Goal: Task Accomplishment & Management: Use online tool/utility

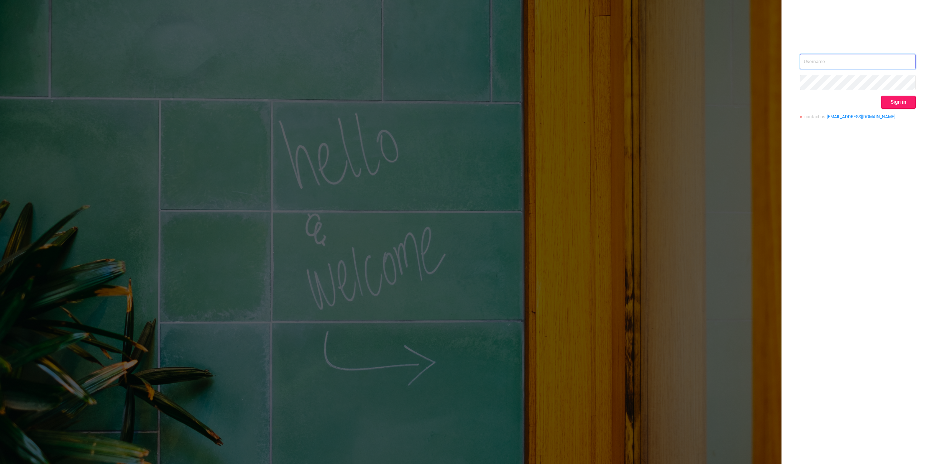
type input "[PERSON_NAME][EMAIL_ADDRESS][DOMAIN_NAME]"
click at [886, 100] on button "Sign in" at bounding box center [898, 102] width 35 height 13
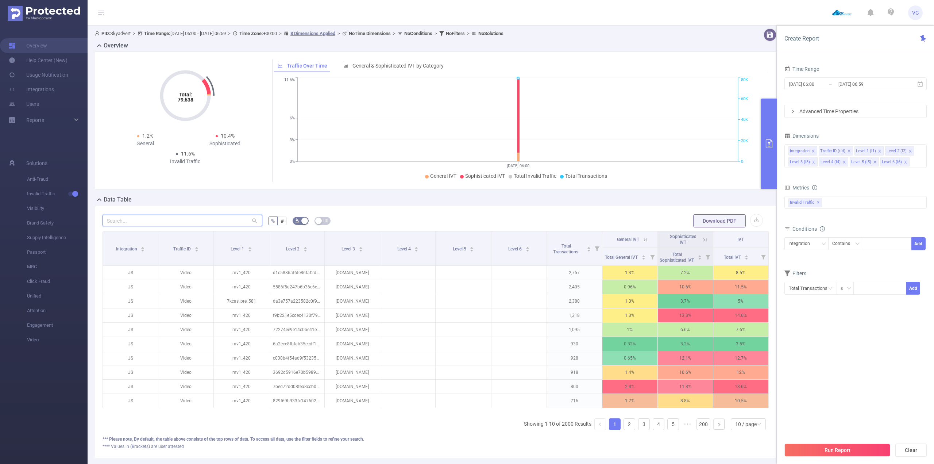
click at [138, 222] on input "text" at bounding box center [182, 220] width 160 height 12
click at [920, 87] on icon at bounding box center [920, 84] width 7 height 7
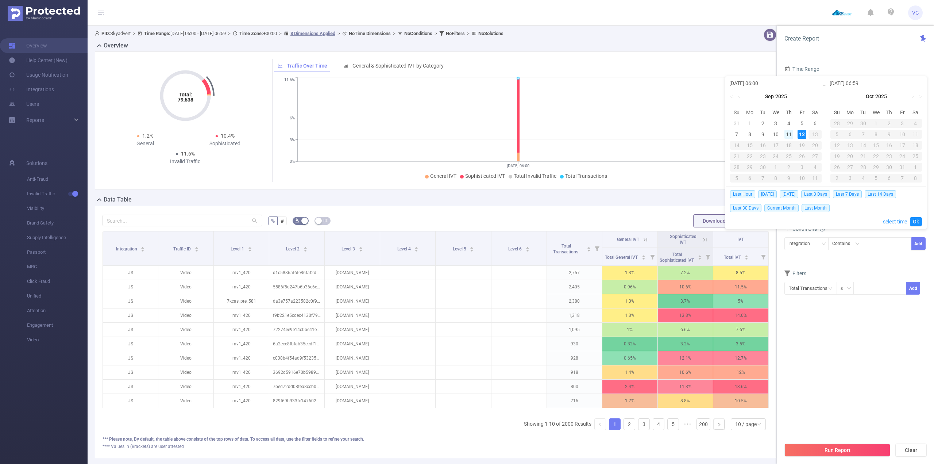
click at [790, 132] on div "11" at bounding box center [788, 134] width 9 height 9
click at [794, 196] on span "[DATE]" at bounding box center [788, 194] width 19 height 8
type input "[DATE] 00:00"
type input "[DATE] 23:59"
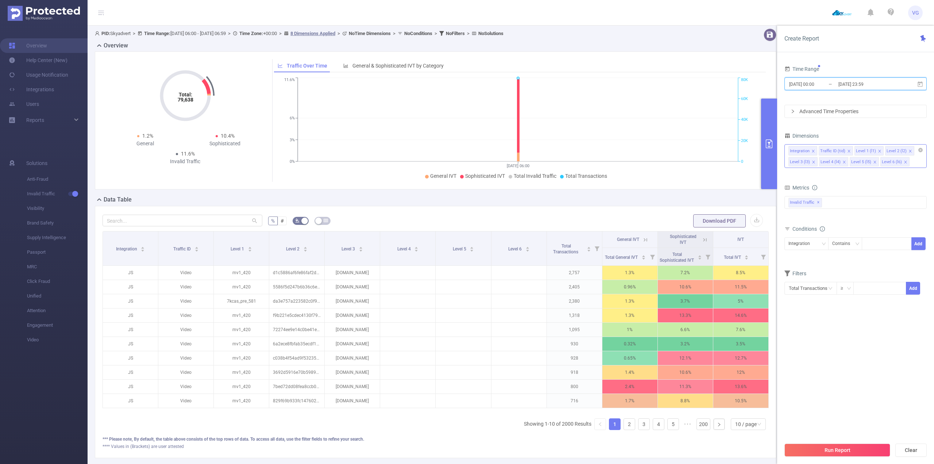
click at [842, 161] on icon "icon: close" at bounding box center [844, 162] width 4 height 4
click at [844, 161] on icon "icon: close" at bounding box center [844, 162] width 4 height 4
click at [812, 151] on icon "icon: close" at bounding box center [813, 151] width 4 height 4
click at [818, 152] on icon "icon: close" at bounding box center [818, 151] width 3 height 3
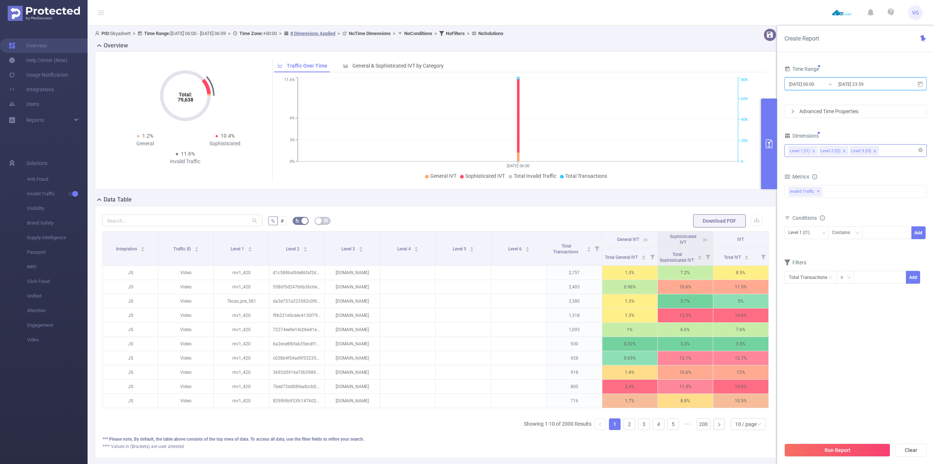
click at [814, 150] on icon "icon: close" at bounding box center [814, 151] width 4 height 4
click at [846, 193] on div "Invalid Traffic ✕" at bounding box center [855, 191] width 142 height 13
click at [833, 196] on span "Anti-Fraud" at bounding box center [863, 195] width 125 height 10
click at [828, 335] on section "Time Range [DATE] 00:00 _ [DATE] 23:59 Advanced Time Properties Dimensions Leve…" at bounding box center [855, 251] width 142 height 374
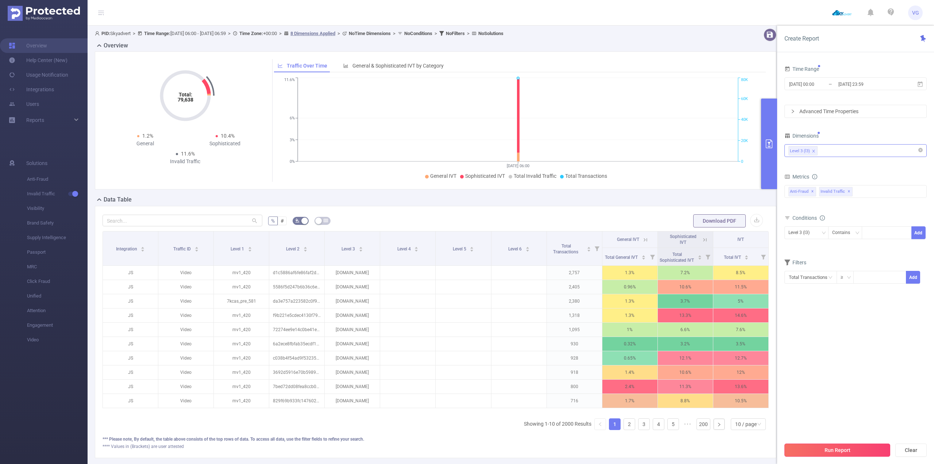
click at [833, 452] on button "Run Report" at bounding box center [837, 449] width 106 height 13
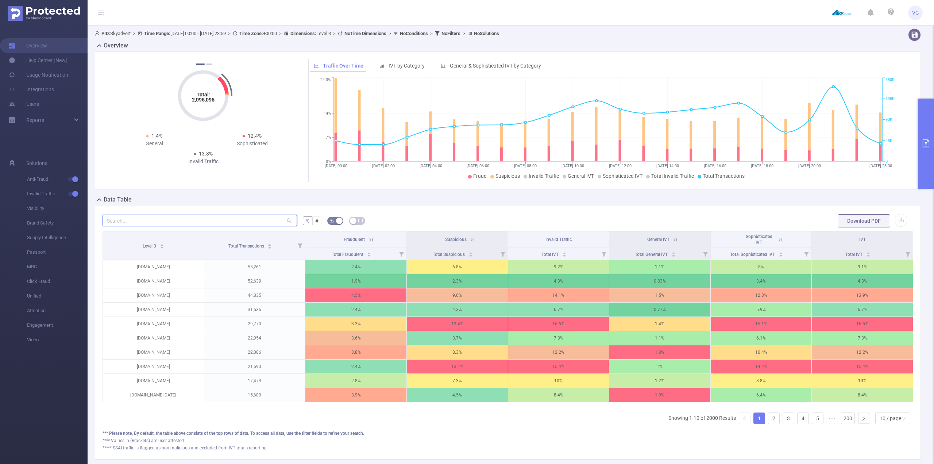
click at [150, 221] on input "text" at bounding box center [199, 220] width 194 height 12
paste input "[DOMAIN_NAME]"
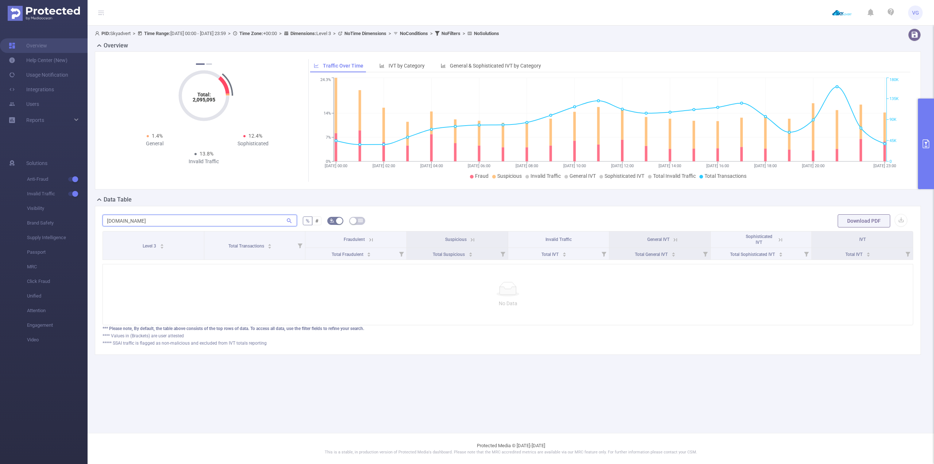
click at [120, 221] on input "[DOMAIN_NAME]" at bounding box center [199, 220] width 194 height 12
click at [116, 220] on input "[DOMAIN_NAME]" at bounding box center [199, 220] width 194 height 12
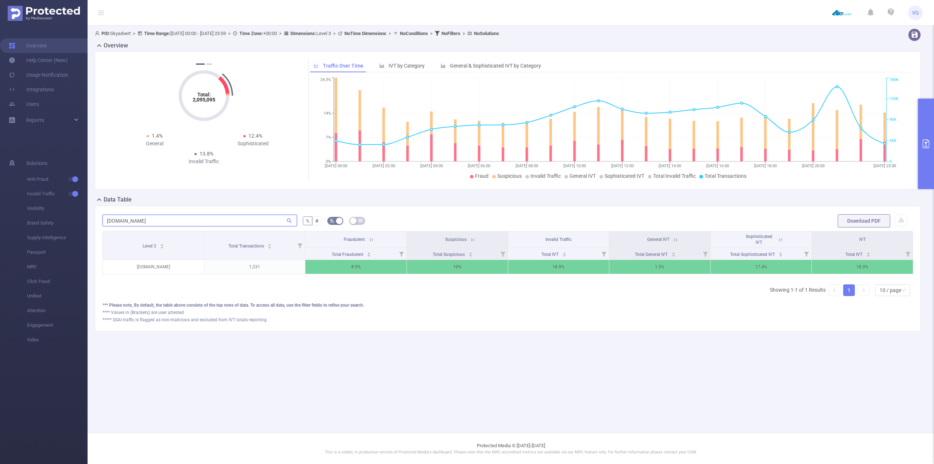
scroll to position [0, 1]
type input "[DOMAIN_NAME]"
click at [466, 382] on main "PID: Skyadvert > Time Range: [DATE] 00:00 - [DATE] 23:59 > Time Zone: +00:00 > …" at bounding box center [511, 216] width 846 height 433
